Goal: Find specific page/section: Find specific page/section

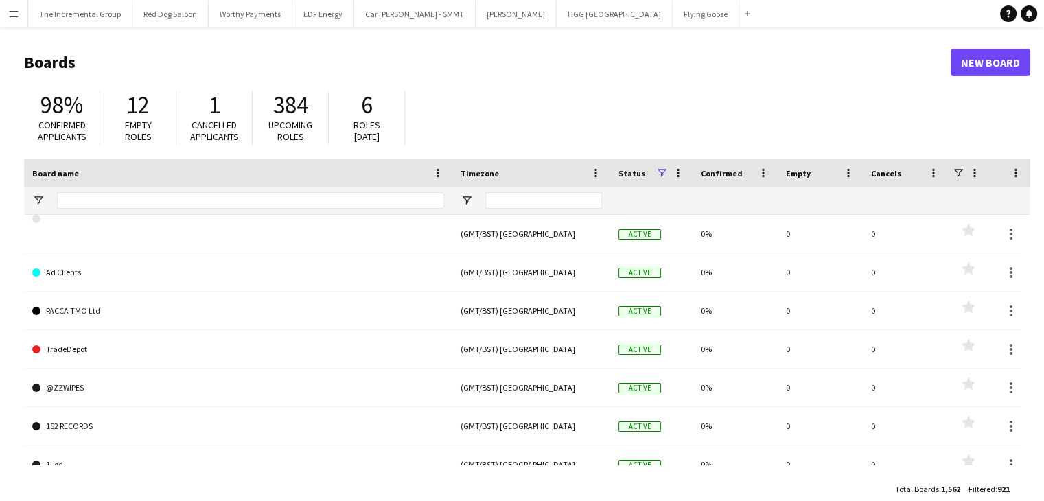
click at [23, 10] on button "Menu" at bounding box center [13, 13] width 27 height 27
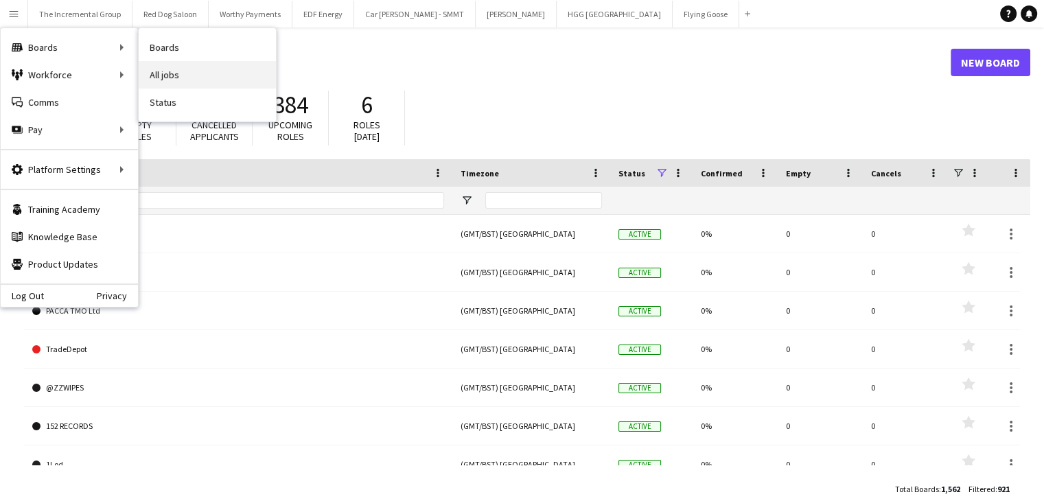
click at [185, 81] on link "All jobs" at bounding box center [207, 74] width 137 height 27
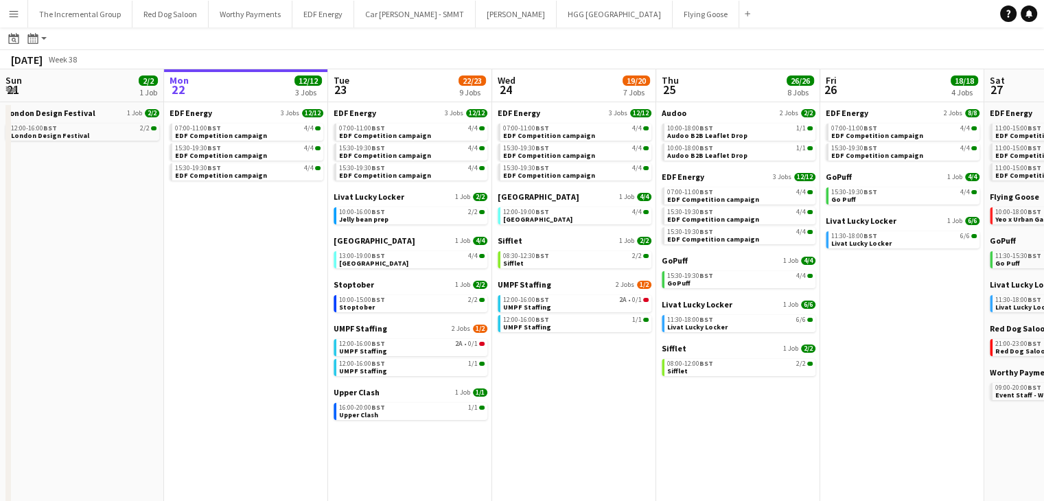
scroll to position [69, 0]
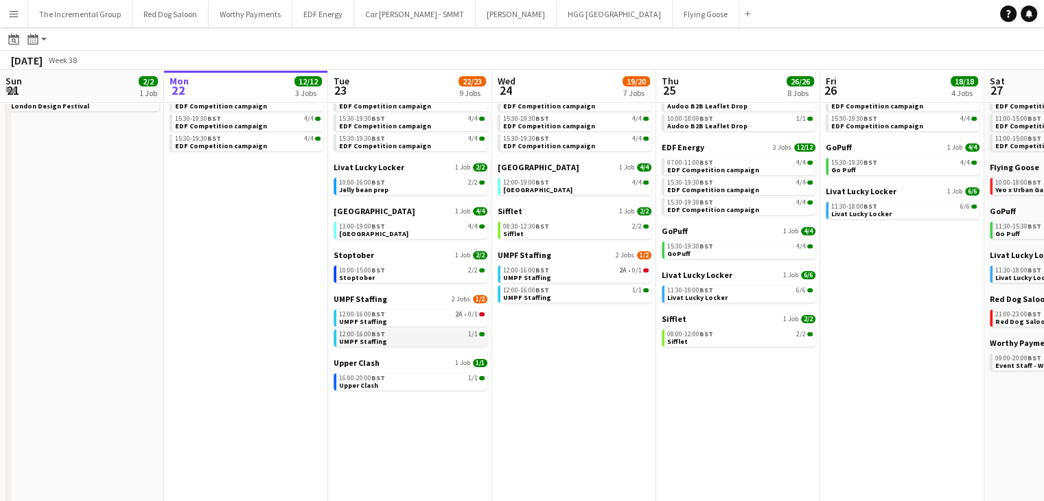
click at [417, 337] on div "12:00-16:00 BST 1/1" at bounding box center [412, 334] width 146 height 7
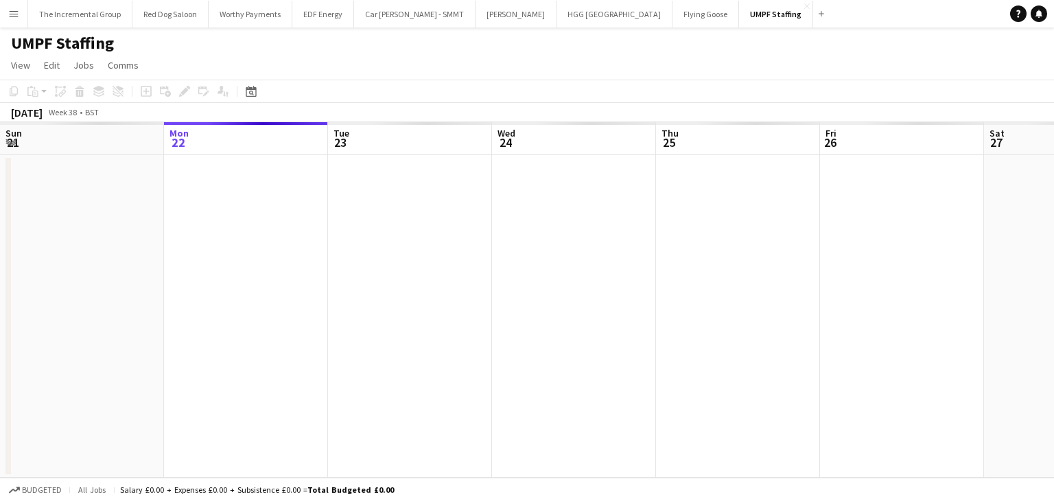
scroll to position [0, 472]
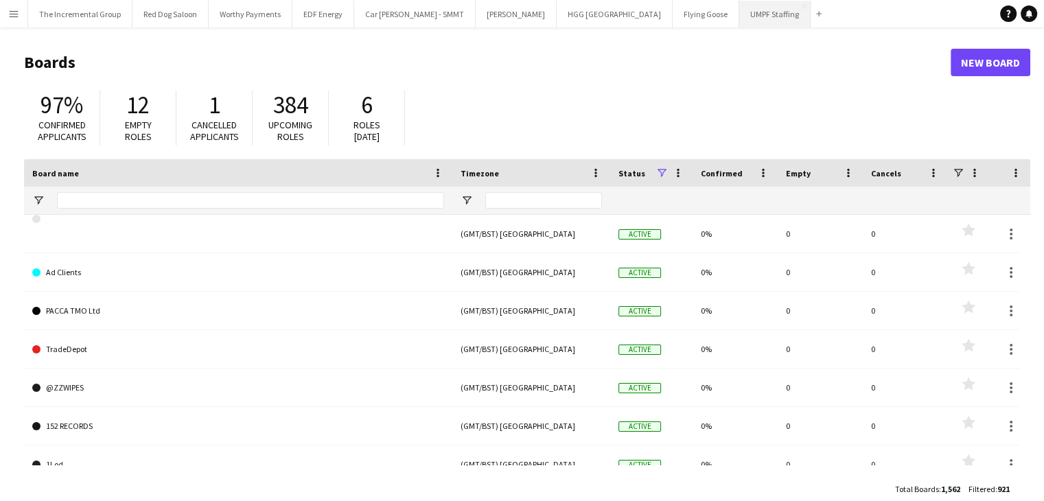
click at [739, 23] on button "UMPF Staffing Close" at bounding box center [774, 14] width 71 height 27
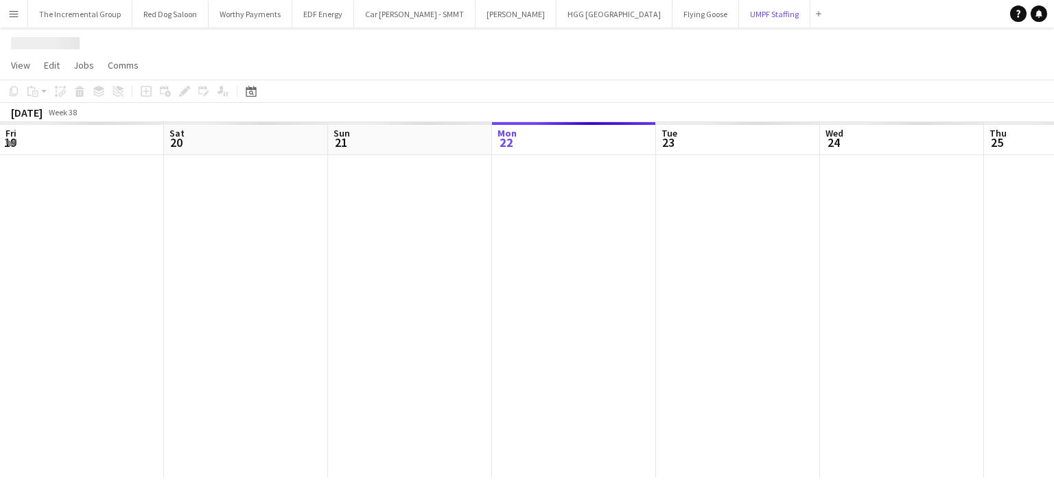
scroll to position [0, 328]
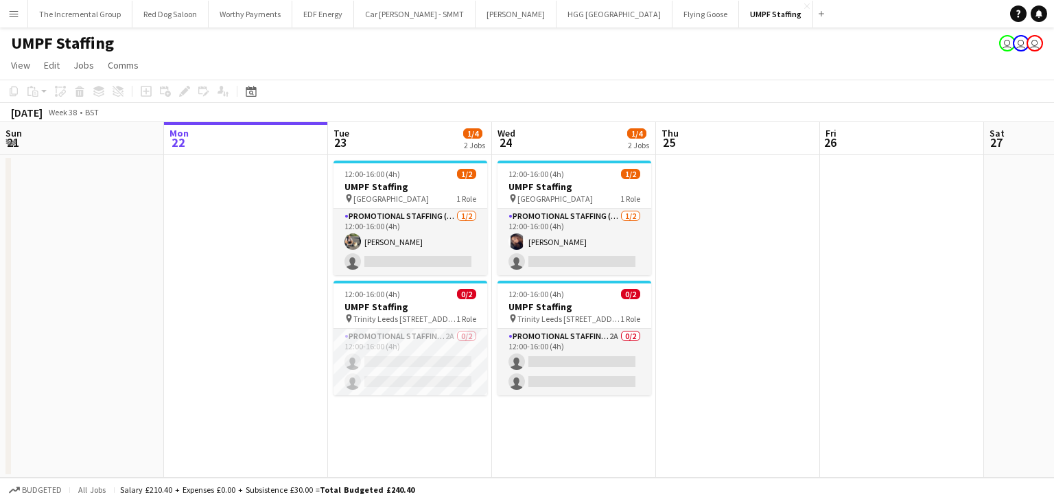
click at [181, 353] on app-date-cell at bounding box center [246, 316] width 164 height 323
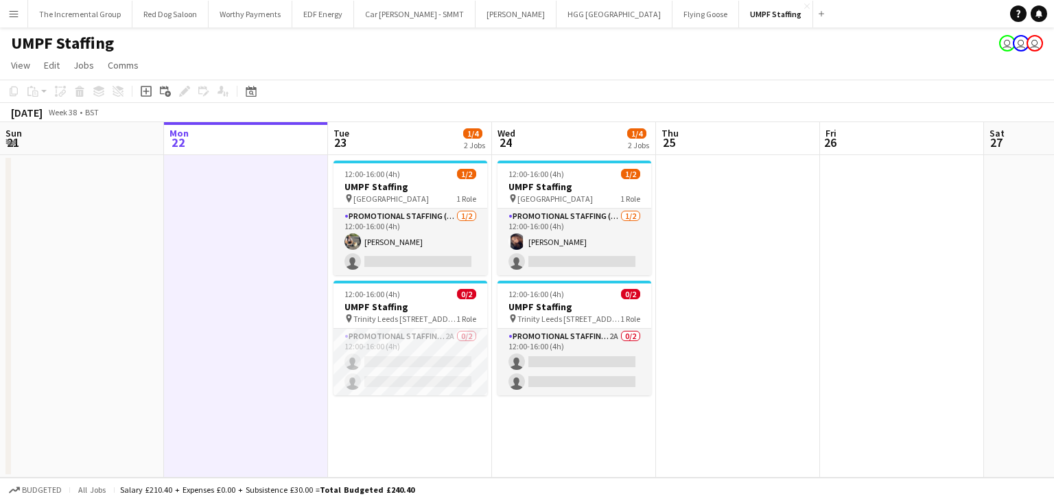
click at [307, 50] on div "UMPF Staffing user user user" at bounding box center [527, 40] width 1054 height 26
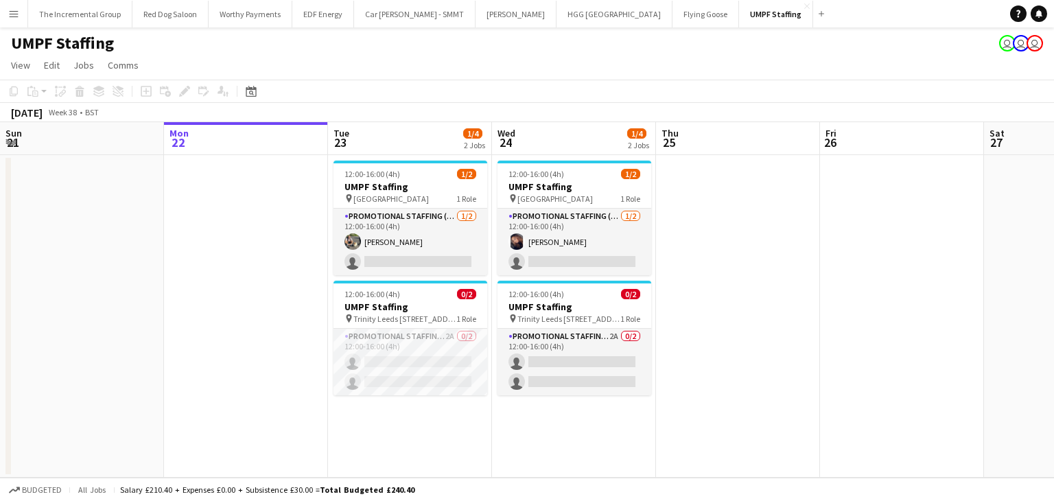
click at [307, 50] on div "UMPF Staffing user user user" at bounding box center [527, 40] width 1054 height 26
